Goal: Go to known website: Go to known website

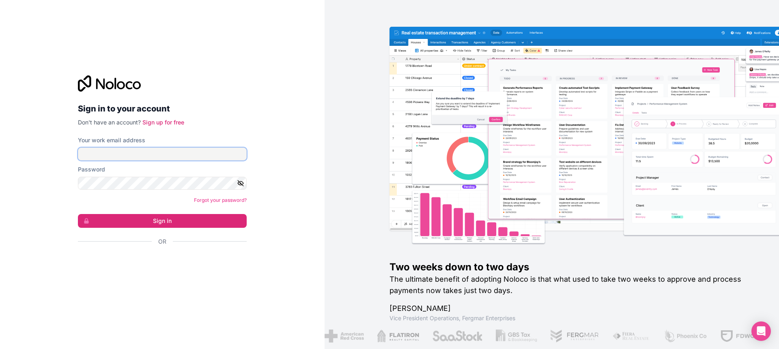
type input "[EMAIL_ADDRESS][DOMAIN_NAME]"
click at [164, 225] on button "Sign in" at bounding box center [162, 221] width 169 height 14
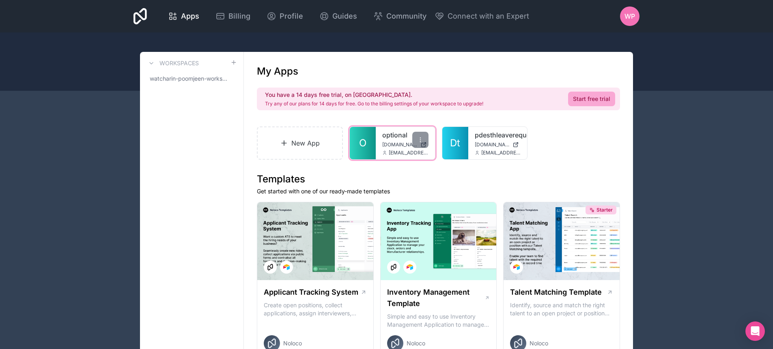
click at [382, 143] on div "optional optional.noloco.co watcharin.taii@panorama-destination.com" at bounding box center [405, 143] width 59 height 32
click at [390, 143] on span "optional.noloco.co" at bounding box center [399, 145] width 35 height 6
